Goal: Task Accomplishment & Management: Complete application form

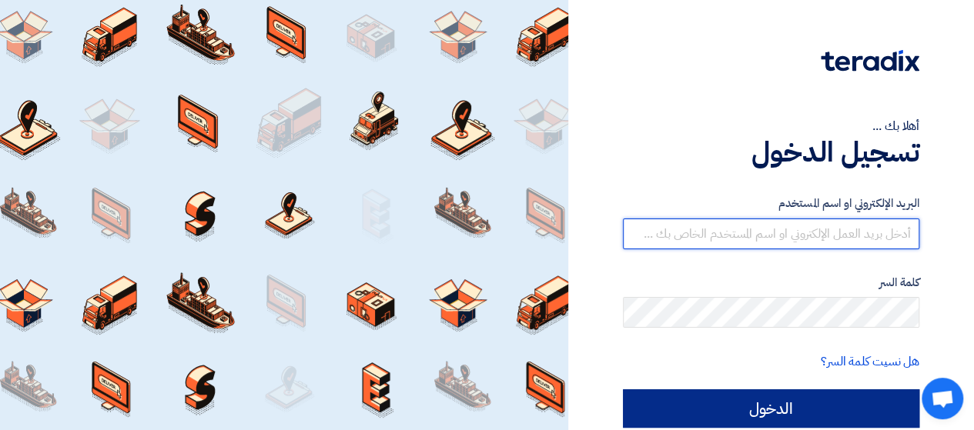
type input "[EMAIL_ADDRESS][PERSON_NAME][DOMAIN_NAME]"
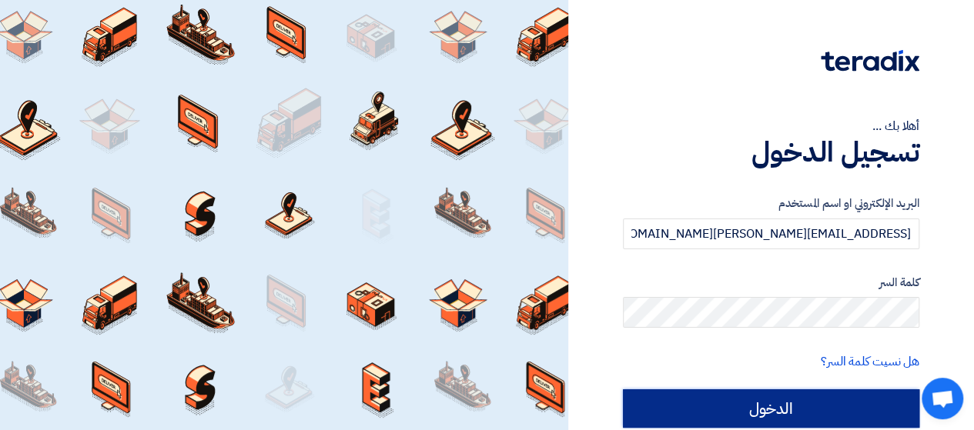
click at [799, 406] on input "الدخول" at bounding box center [771, 408] width 296 height 38
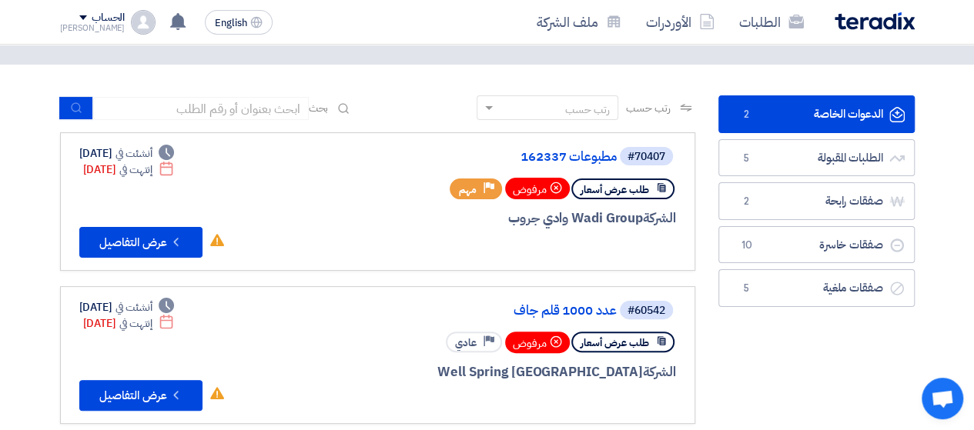
scroll to position [77, 0]
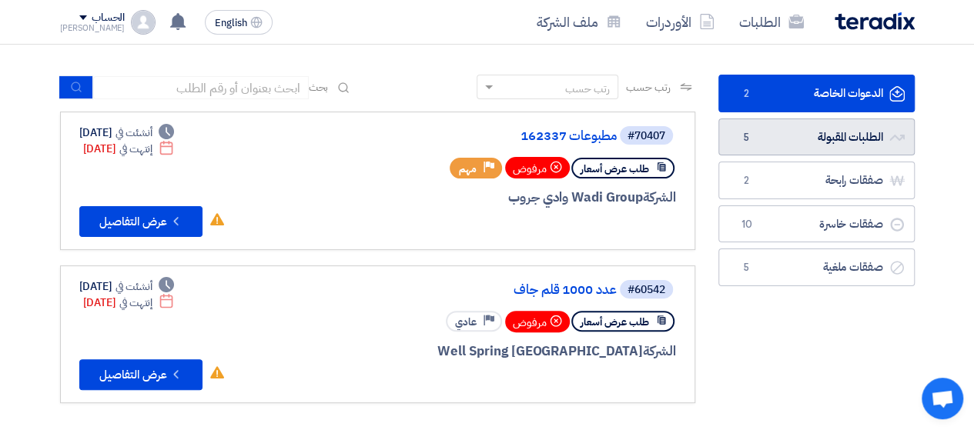
click at [810, 130] on link "الطلبات المقبولة الطلبات المقبولة 5" at bounding box center [816, 138] width 196 height 38
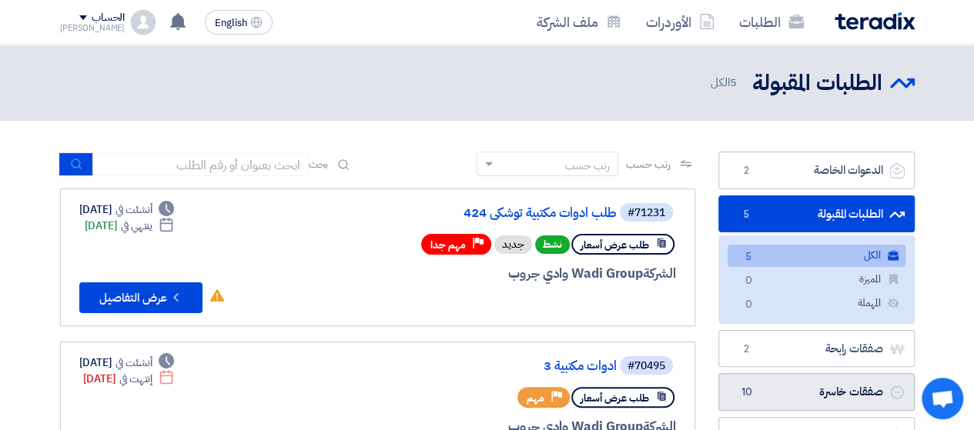
click at [783, 381] on link "صفقات خاسرة صفقات خاسرة 10" at bounding box center [816, 392] width 196 height 38
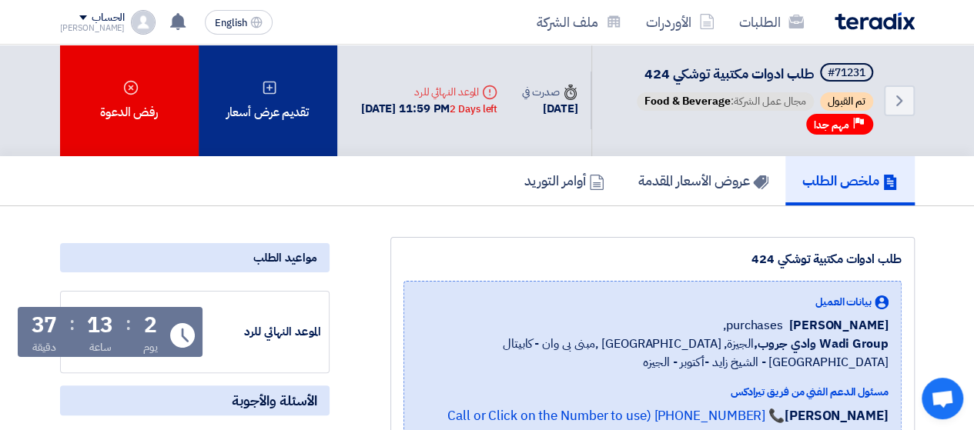
click at [267, 110] on div "تقديم عرض أسعار" at bounding box center [268, 101] width 139 height 112
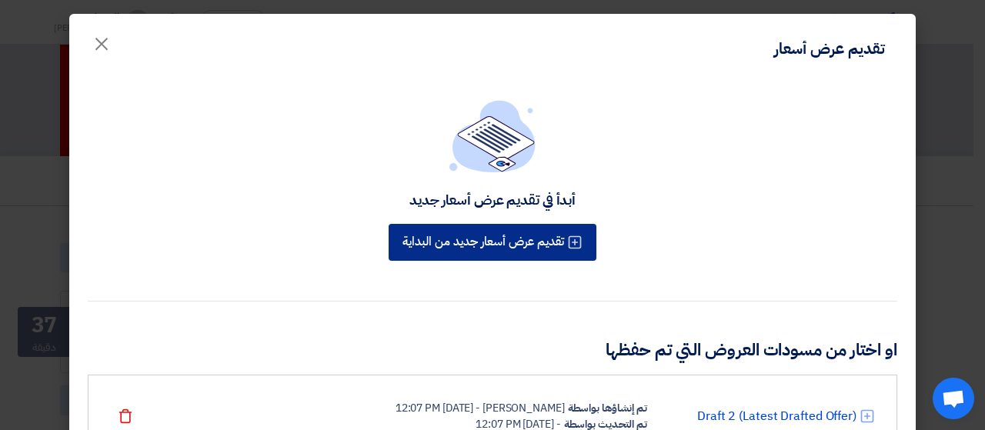
click at [529, 247] on button "تقديم عرض أسعار جديد من البداية" at bounding box center [493, 242] width 208 height 37
